Goal: Find specific page/section: Find specific page/section

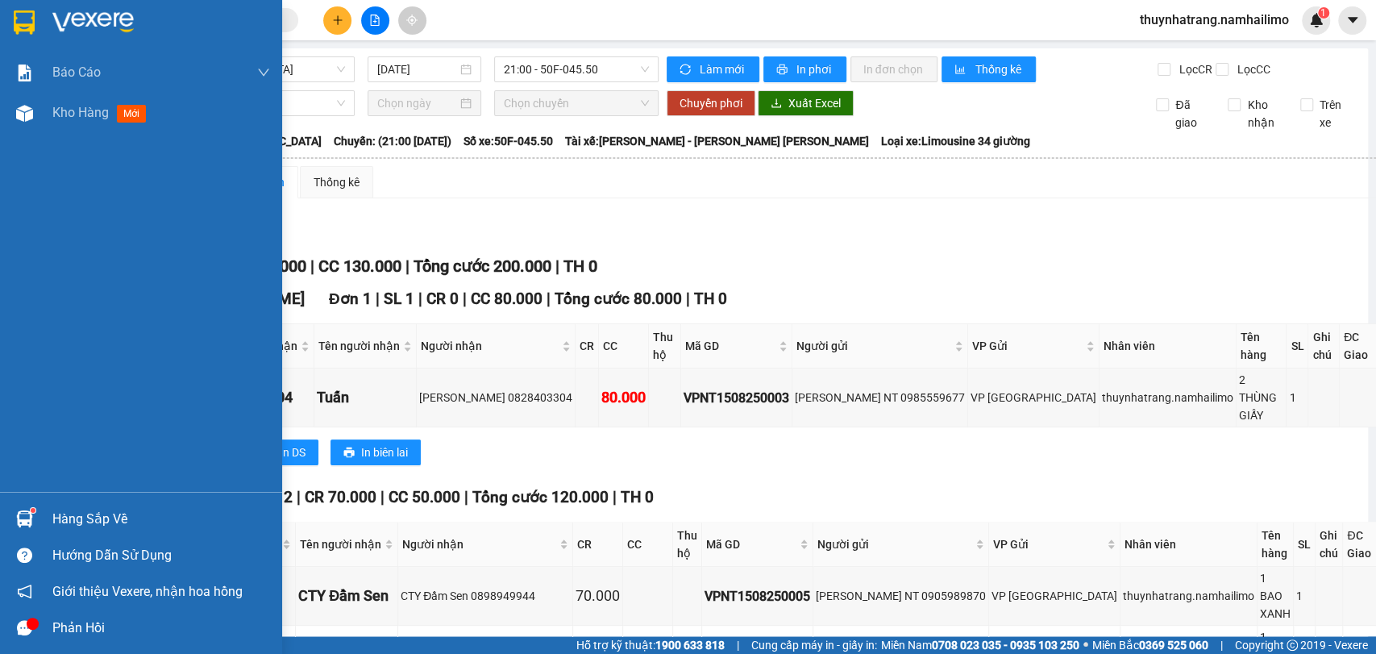
click at [21, 33] on img at bounding box center [24, 22] width 21 height 24
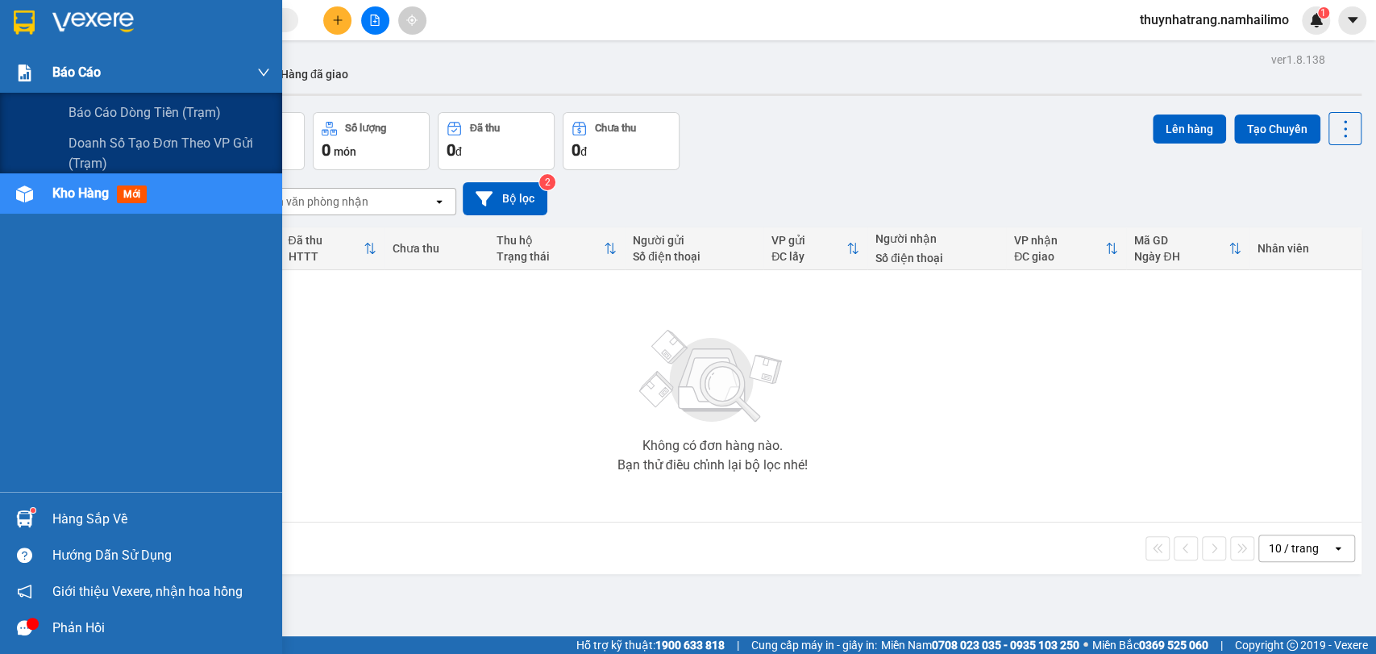
click at [73, 80] on span "Báo cáo" at bounding box center [76, 72] width 48 height 20
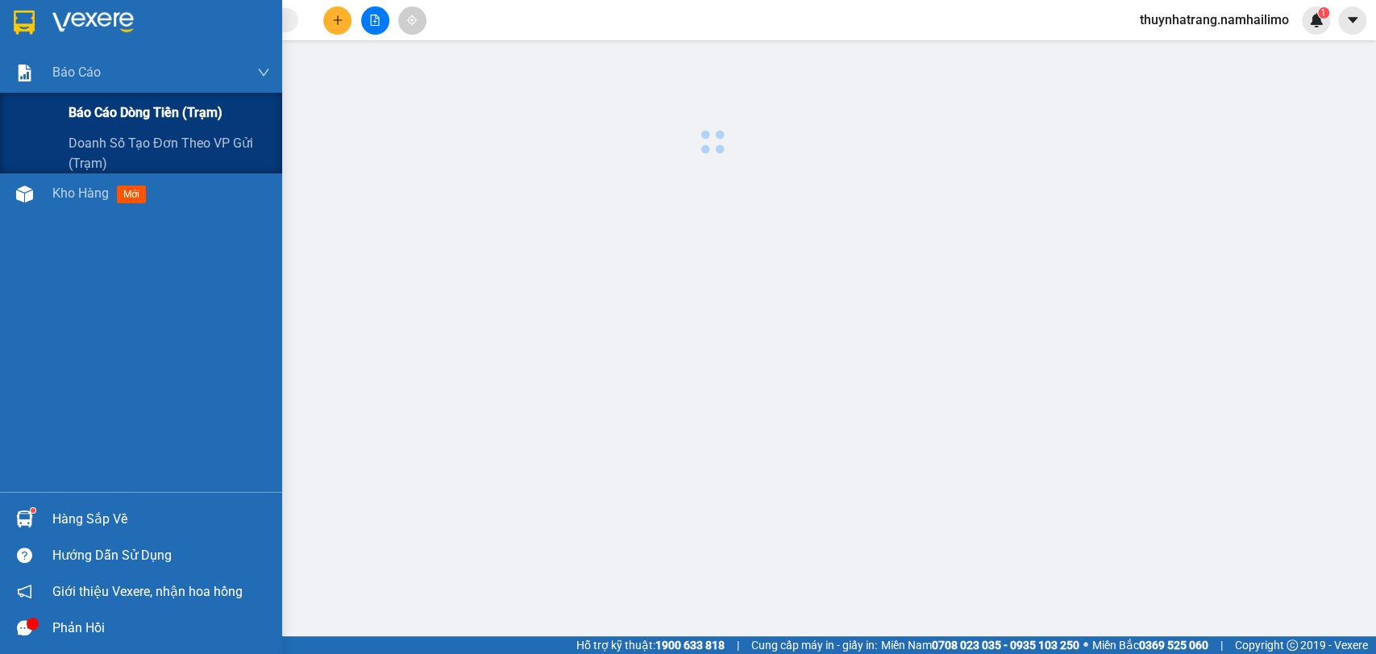
click at [112, 114] on span "Báo cáo dòng tiền (trạm)" at bounding box center [146, 112] width 154 height 20
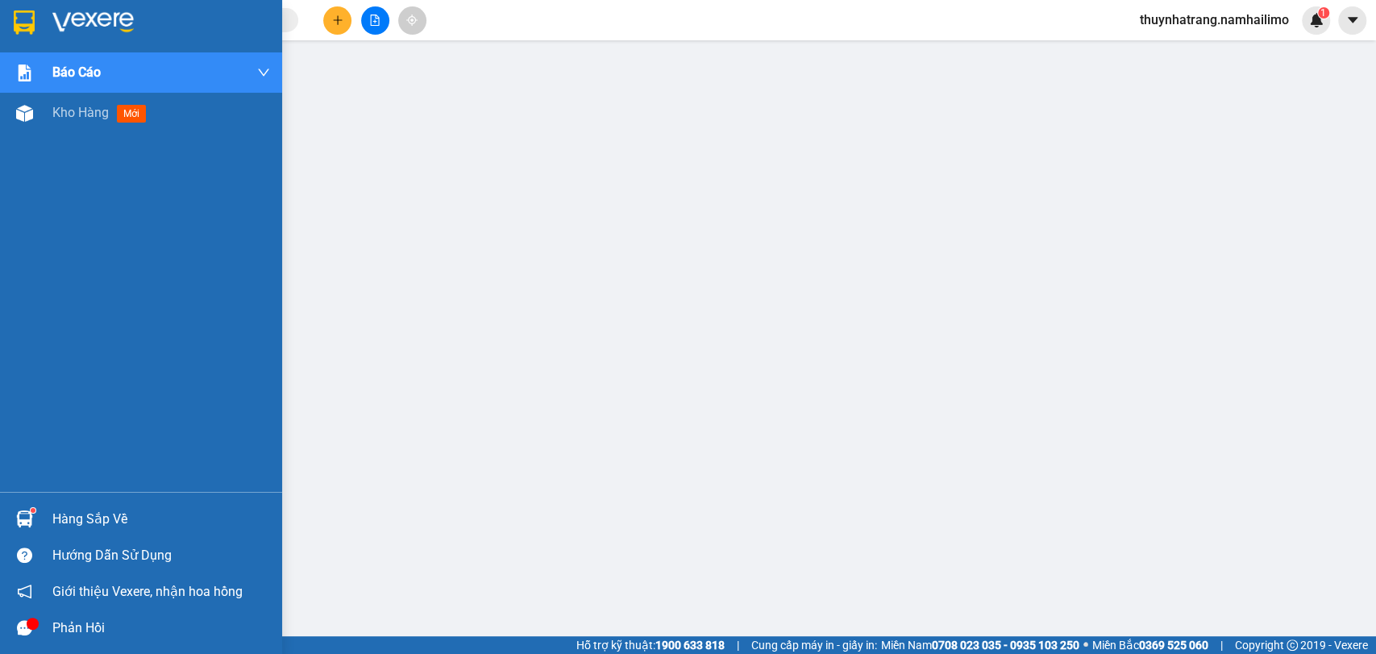
click at [37, 14] on div at bounding box center [24, 22] width 28 height 28
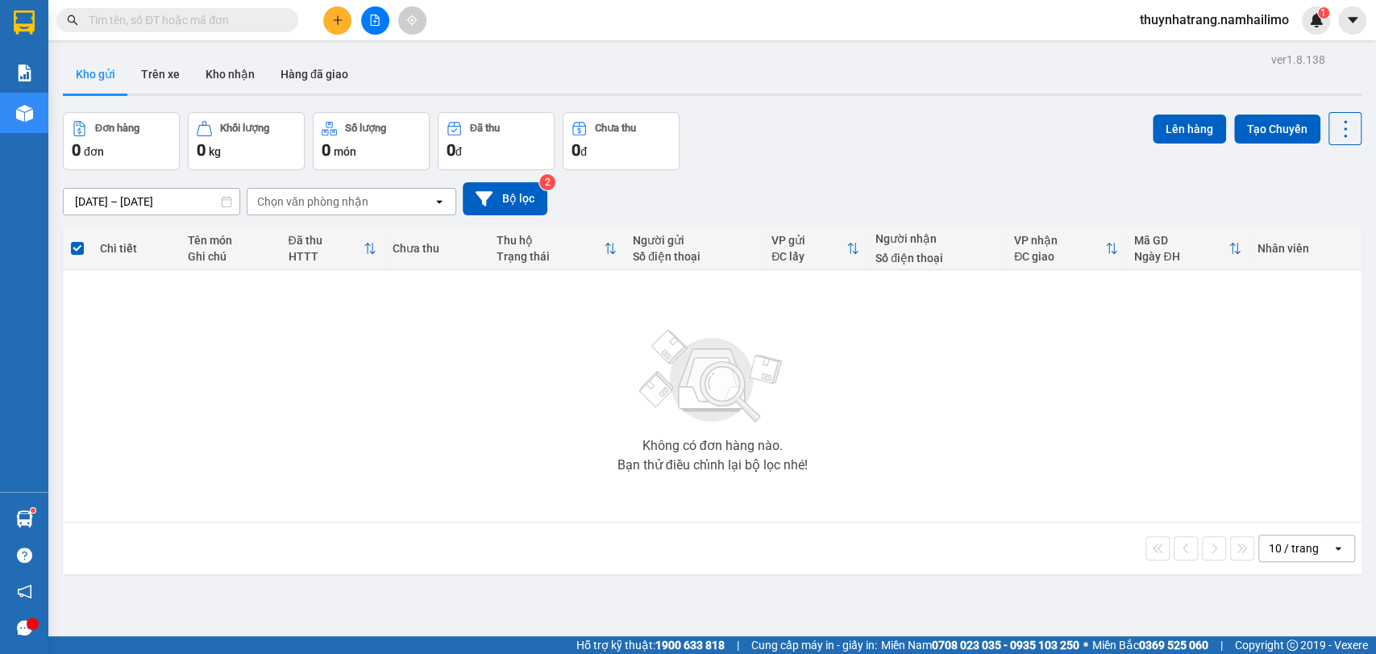
click at [281, 508] on div "Không có đơn hàng nào. Bạn thử điều chỉnh lại bộ lọc nhé!" at bounding box center [712, 396] width 1283 height 242
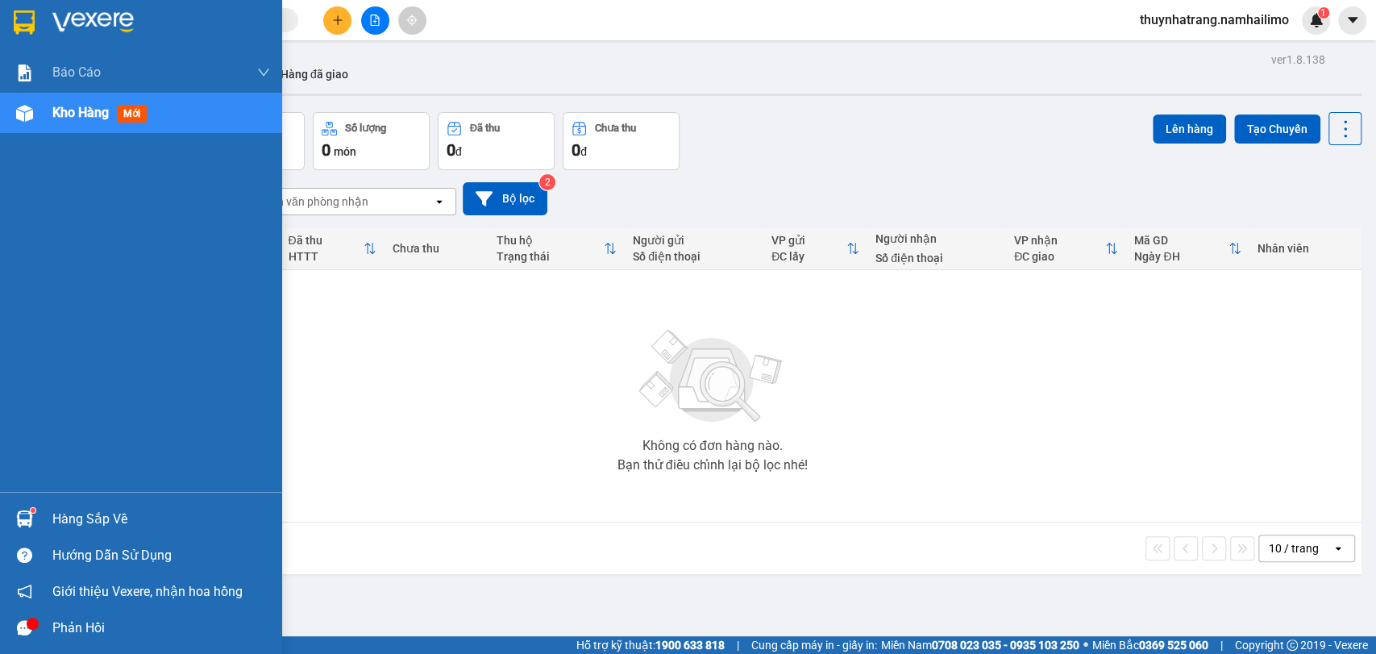
click at [41, 16] on div at bounding box center [141, 26] width 282 height 52
click at [24, 33] on img at bounding box center [24, 22] width 21 height 24
